Goal: Check status: Check status

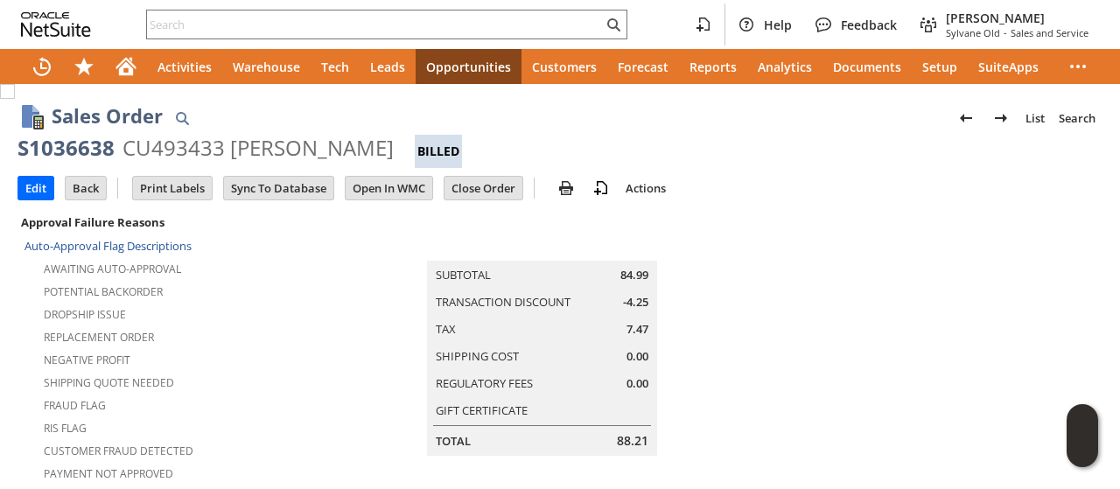
click at [270, 143] on div "CU493433 [PERSON_NAME]" at bounding box center [258, 148] width 271 height 28
click at [266, 149] on div "CU493433 [PERSON_NAME]" at bounding box center [258, 148] width 271 height 28
copy div "Shandry"
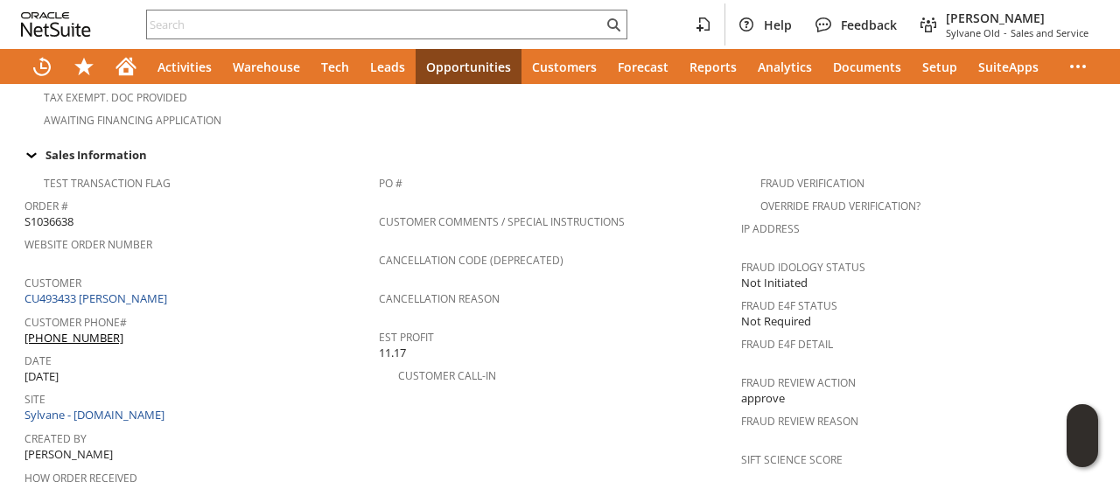
scroll to position [1050, 0]
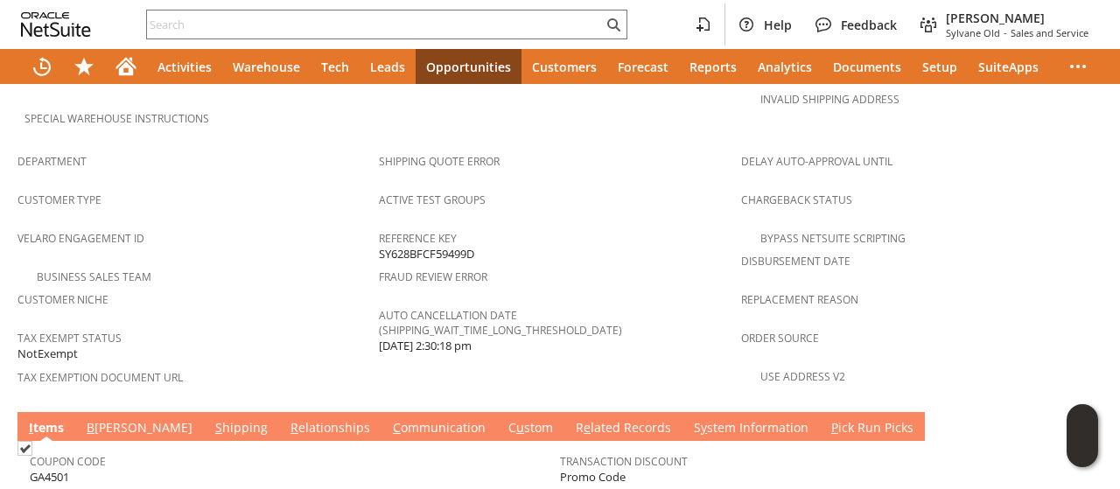
click at [389, 419] on link "C ommunication" at bounding box center [440, 428] width 102 height 19
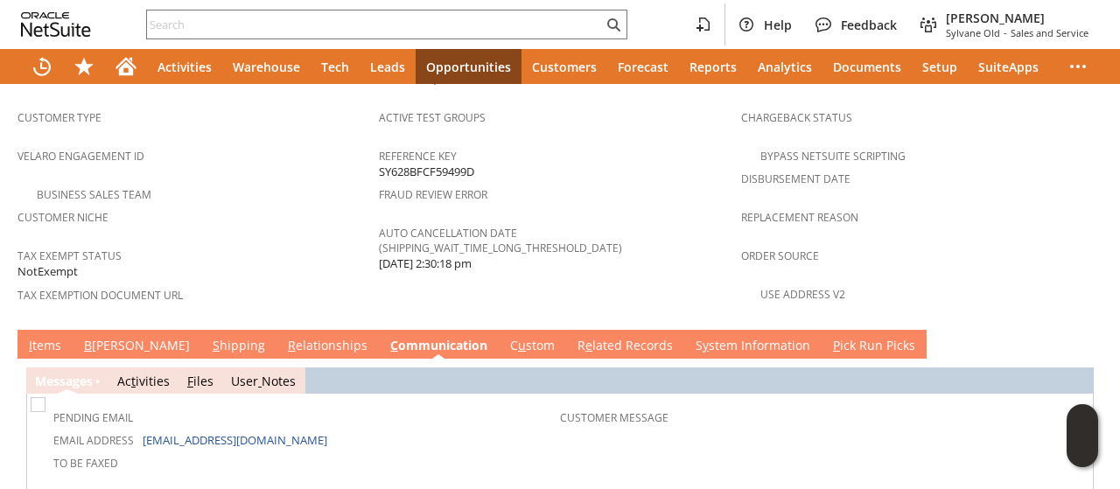
scroll to position [1138, 0]
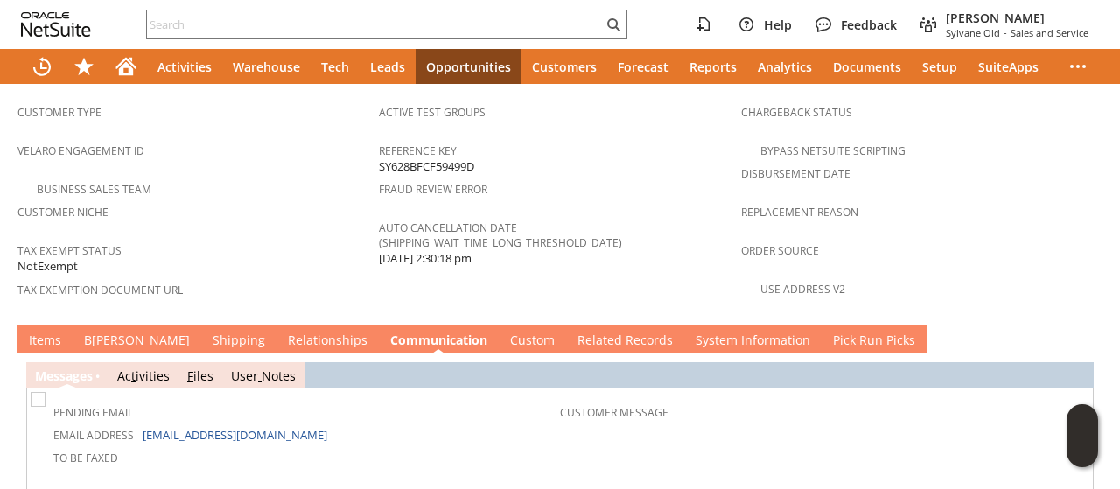
click at [208, 332] on link "S hipping" at bounding box center [238, 341] width 61 height 19
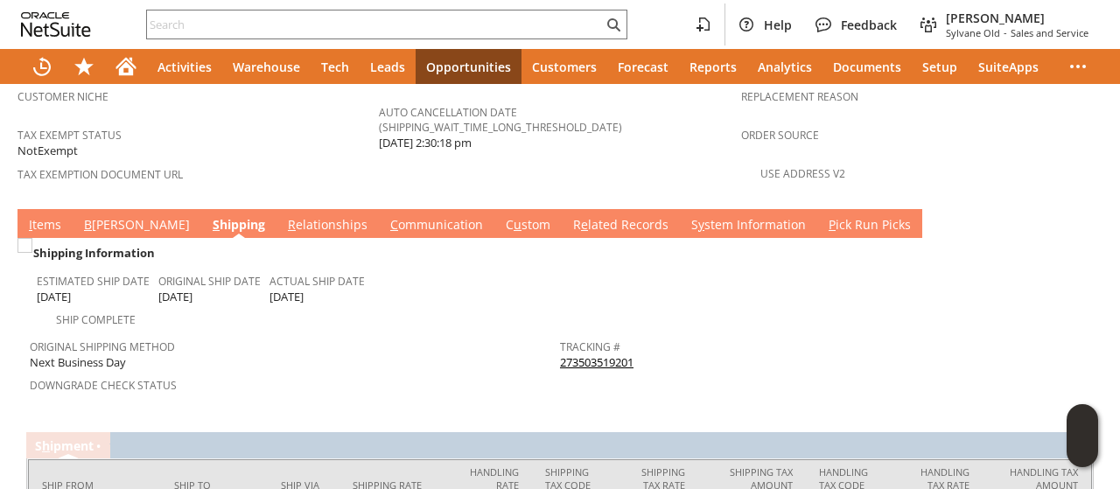
scroll to position [1313, 0]
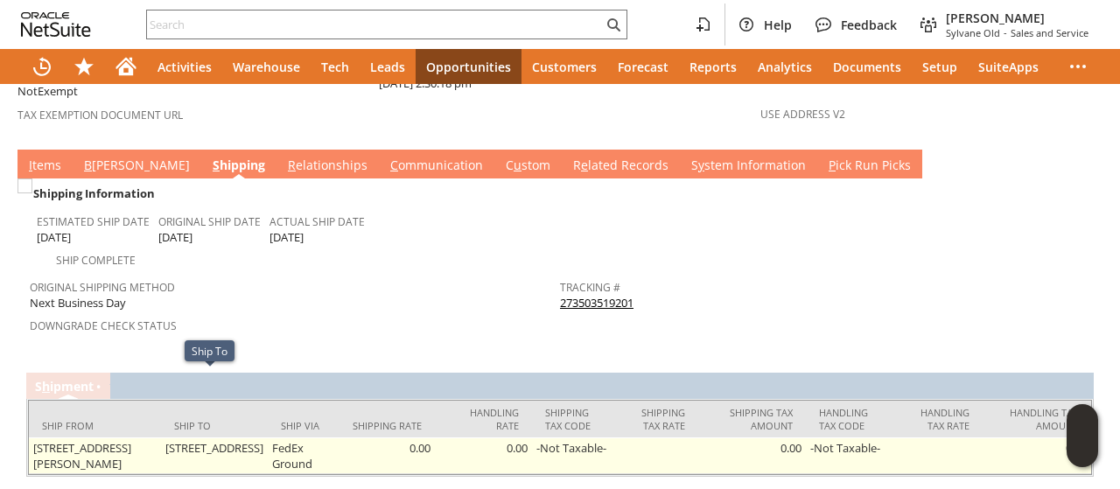
click at [161, 438] on td "[STREET_ADDRESS]" at bounding box center [214, 456] width 107 height 37
drag, startPoint x: 159, startPoint y: 382, endPoint x: 196, endPoint y: 379, distance: 36.9
click at [196, 438] on td "[STREET_ADDRESS]" at bounding box center [214, 456] width 107 height 37
drag, startPoint x: 167, startPoint y: 382, endPoint x: 158, endPoint y: 382, distance: 9.6
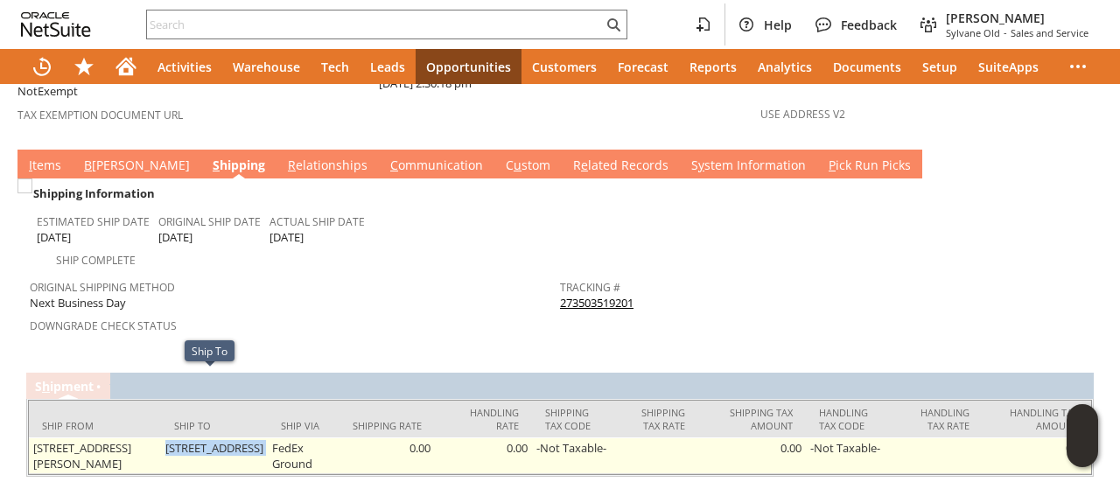
click at [166, 438] on td "[STREET_ADDRESS]" at bounding box center [214, 456] width 107 height 37
click at [161, 438] on td "[STREET_ADDRESS]" at bounding box center [214, 456] width 107 height 37
drag, startPoint x: 158, startPoint y: 382, endPoint x: 207, endPoint y: 382, distance: 49.0
click at [207, 438] on td "[STREET_ADDRESS]" at bounding box center [214, 456] width 107 height 37
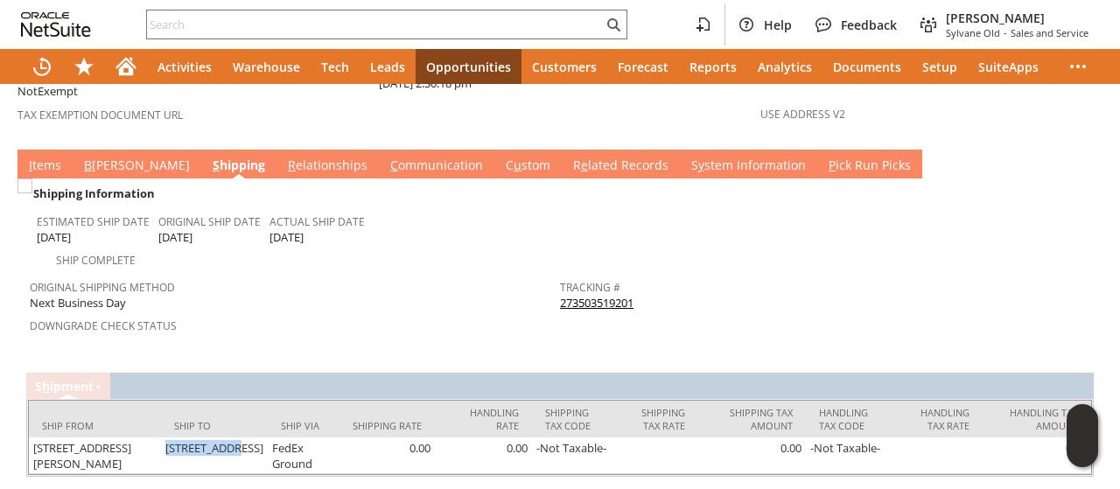
click at [49, 157] on link "I tems" at bounding box center [45, 166] width 41 height 19
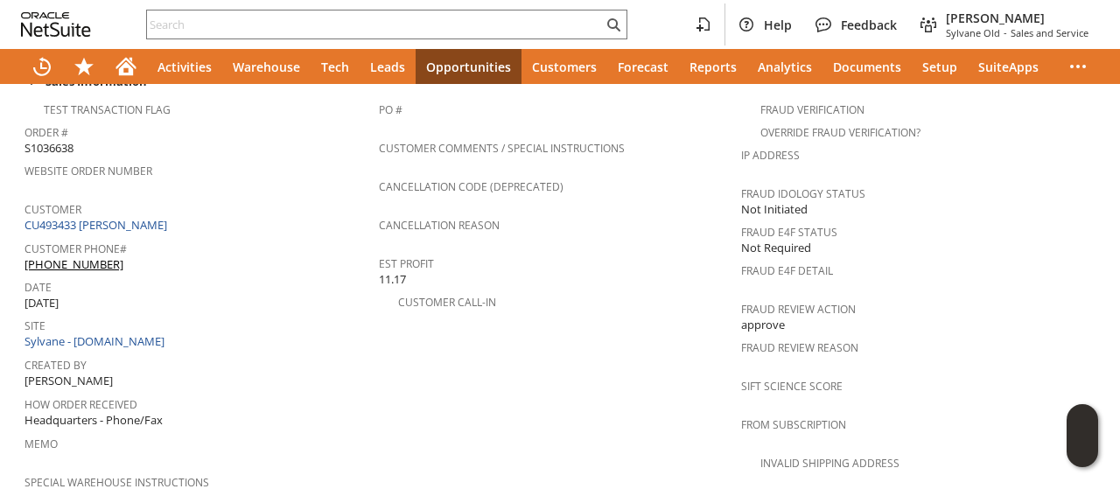
scroll to position [0, 0]
